Goal: Use online tool/utility: Utilize a website feature to perform a specific function

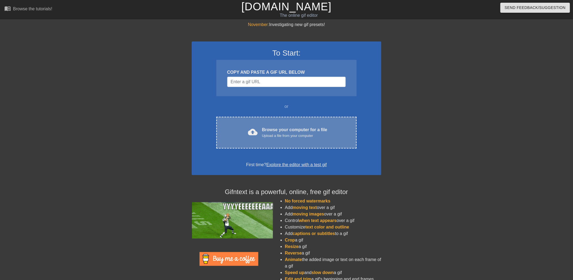
click at [293, 133] on div "Upload a file from your computer" at bounding box center [294, 135] width 65 height 5
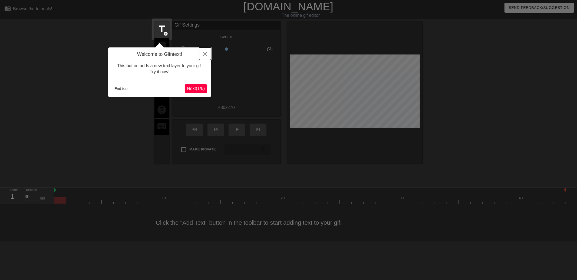
click at [206, 52] on icon "Close" at bounding box center [205, 54] width 4 height 4
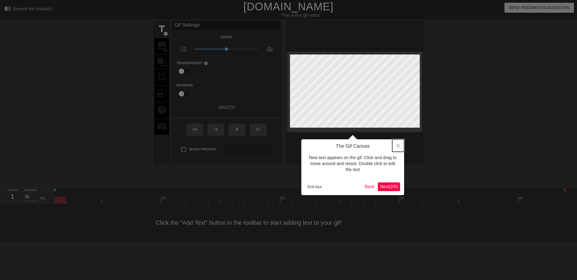
click at [395, 145] on button "Close" at bounding box center [398, 145] width 12 height 12
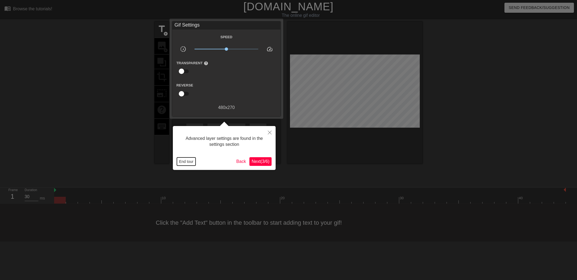
click at [182, 162] on button "End tour" at bounding box center [186, 161] width 19 height 8
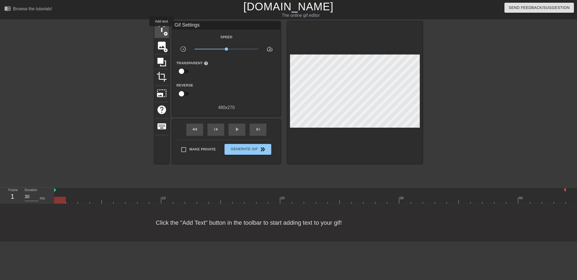
click at [162, 30] on span "title" at bounding box center [162, 29] width 10 height 10
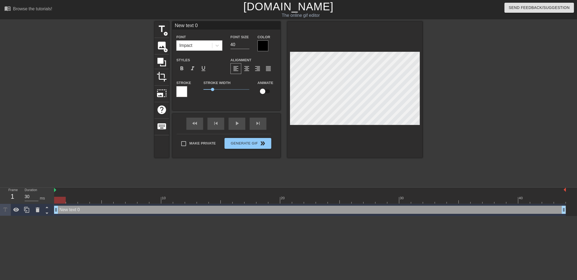
scroll to position [1, 1]
type input "H"
type textarea "H"
type input "HA"
type textarea "HA"
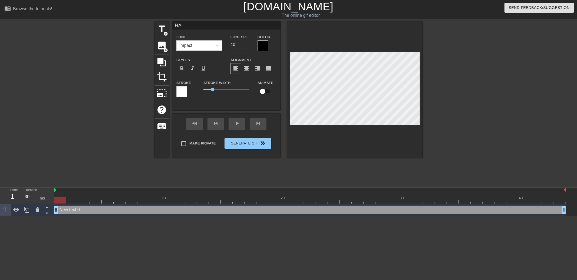
type input "HAP"
type textarea "HAP"
type input "HAPP"
type textarea "HAPP"
type input "HAPPY"
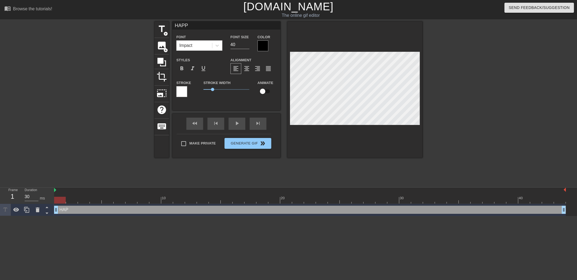
type textarea "HAPPY"
type input "HAPPY"
type textarea "HAPPY"
type input "HAPPY B"
type textarea "HAPPY B"
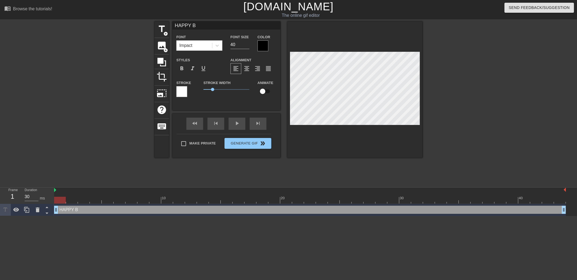
type input "HAPPY BI"
type textarea "HAPPY BI"
type input "HAPPY BIR"
type textarea "HAPPY BIR"
type input "HAPPY BIRT"
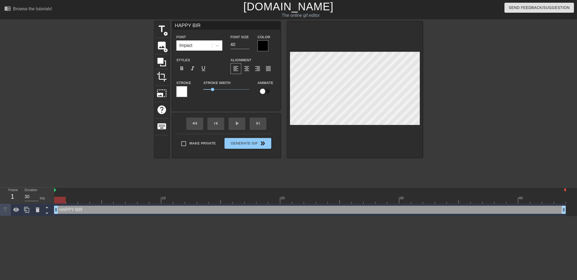
type textarea "HAPPY BIRT"
type input "HAPPY BIRTH"
type textarea "HAPPY BIRTH"
type input "HAPPY BIRTHD"
type textarea "HAPPY BIRTHD"
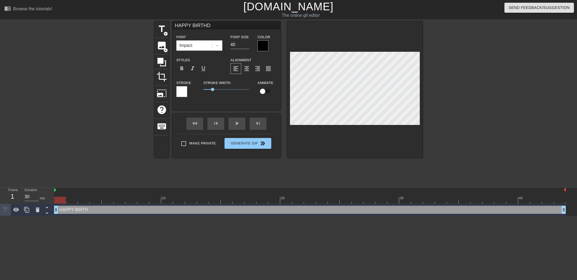
type input "HAPPY BIRTHDA"
type textarea "HAPPY BIRTHDA"
type input "HAPPY BIRTHDAY"
type textarea "HAPPY BIRTHDAY"
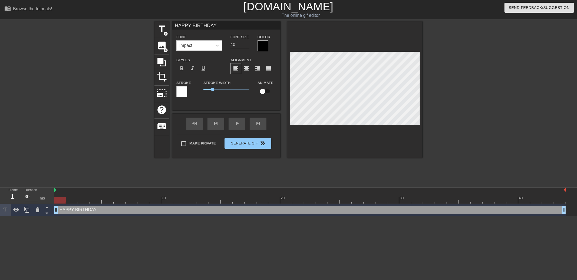
type input "HAPPY BIRTHDAY"
type textarea "HAPPY BIRTHDAY"
type input "HAPPY BIRTHDAY"
type textarea "HAPPY BIRTHDAY"
type input "HAPPY BIRTHDAY"
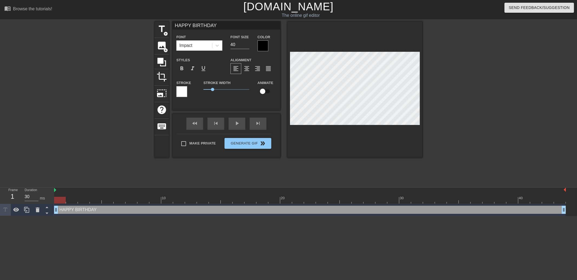
type textarea "HAPPY BIRTHDAY"
type input "HAPPY BIRTHDAYC"
type textarea "HAPPY BIRTHDAY C"
type input "HAPPY BIRTHDAYCA"
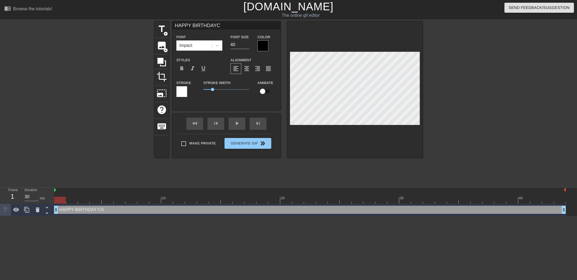
type textarea "HAPPY BIRTHDAY CA"
type input "HAPPY BIRTHDAYCAR"
type textarea "HAPPY BIRTHDAY CAR"
type input "HAPPY BIRTHDAYCARL"
type textarea "HAPPY BIRTHDAY [PERSON_NAME]"
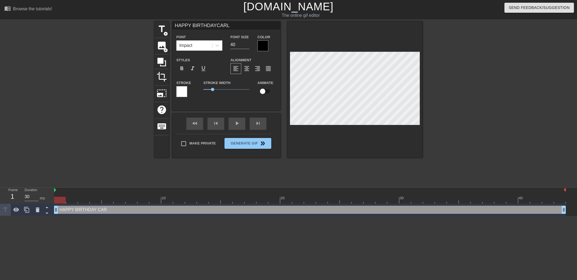
type input "HAPPY BIRTHDAYCARLO"
type textarea "HAPPY BIRTHDAY [PERSON_NAME]"
type input "HAPPY BIRTHDAYCARLOS"
type textarea "HAPPY BIRTHDAY [PERSON_NAME]"
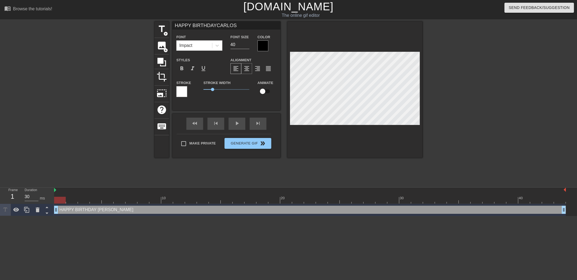
click at [247, 70] on span "format_align_center" at bounding box center [247, 68] width 6 height 6
click at [263, 35] on div "Color" at bounding box center [267, 43] width 19 height 18
click at [262, 44] on div at bounding box center [263, 45] width 11 height 11
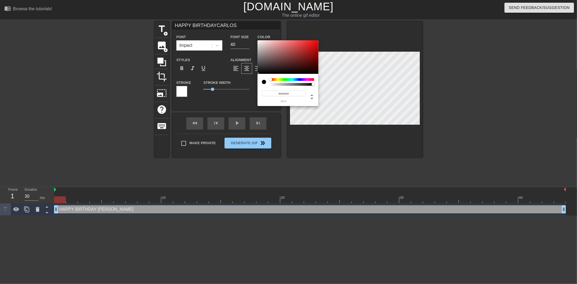
type input "HAPPY BIRTHDAYCARLOS"
type input "#7F1212"
type input "HAPPY BIRTHDAYCARLOS"
type input "#BB1A1A"
type input "HAPPY BIRTHDAYCARLOS"
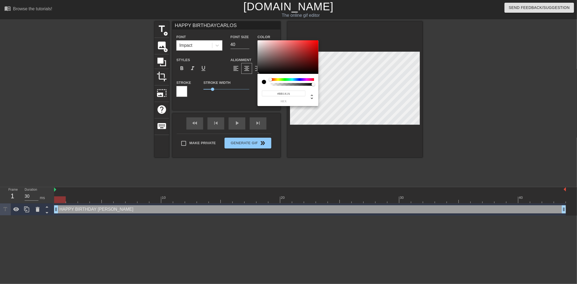
type input "#FF1A1A"
type input "HAPPY BIRTHDAYCARLOS"
type input "#FF1111"
type input "HAPPY BIRTHDAYCARLOS"
type input "#FF0D0D"
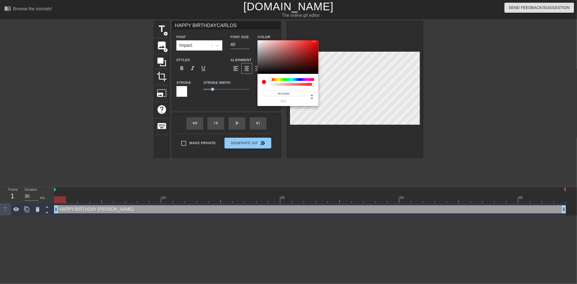
type input "HAPPY BIRTHDAYCARLOS"
type input "#FF0B0B"
type input "HAPPY BIRTHDAYCARLOS"
type input "#FF0707"
type input "HAPPY BIRTHDAYCARLOS"
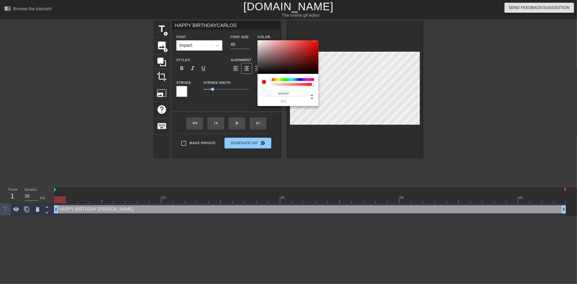
type input "#FF0505"
type input "HAPPY BIRTHDAYCARLOS"
type input "#FF0202"
drag, startPoint x: 310, startPoint y: 56, endPoint x: 318, endPoint y: 34, distance: 23.3
click at [318, 34] on div "#FF0202 hex" at bounding box center [288, 142] width 577 height 284
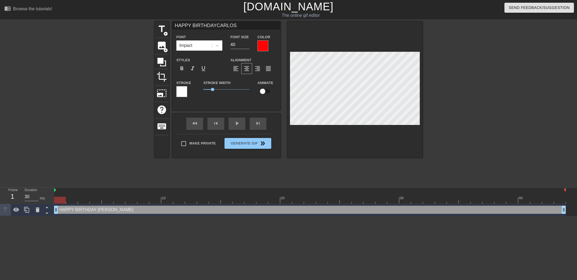
scroll to position [2, 1]
type input "HAPPY BIRTHDAYCARLOS"
type textarea "HAPPY BIRTHDAY [PERSON_NAME]"
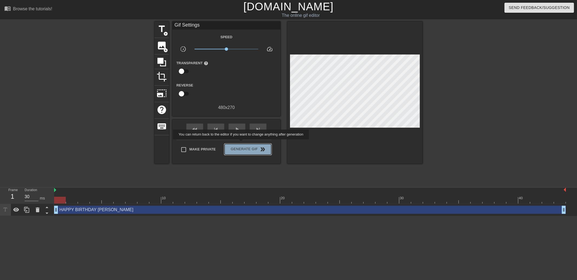
click at [242, 144] on button "Generate Gif double_arrow" at bounding box center [248, 149] width 47 height 11
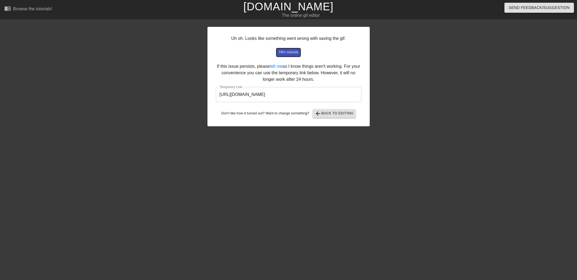
click at [292, 50] on span "try again" at bounding box center [288, 52] width 19 height 6
